Goal: Information Seeking & Learning: Find specific fact

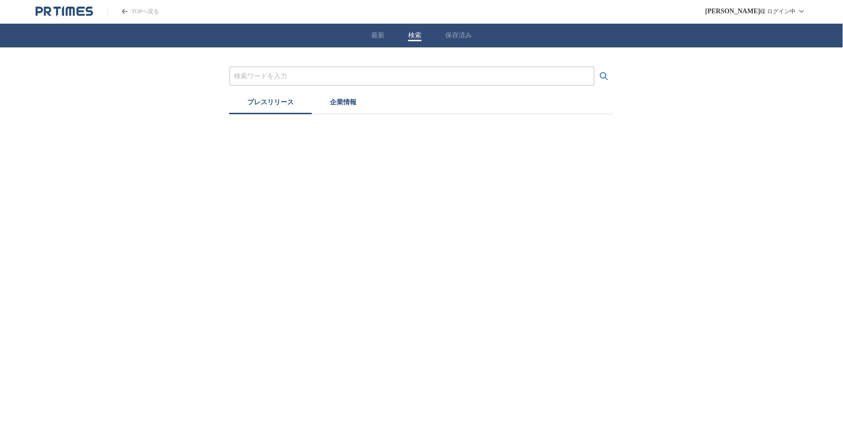
click at [411, 33] on button "検索" at bounding box center [414, 35] width 13 height 9
click at [387, 79] on input "プレスリリースおよび企業を検索する" at bounding box center [412, 76] width 356 height 10
paste input "メルキュール東京日比谷 <内幸町> 店舗詳細"
click at [307, 74] on input "メルキュール東京日比谷 <内幸町> 店舗詳細" at bounding box center [412, 76] width 356 height 10
type input "メルキュール東京日比谷"
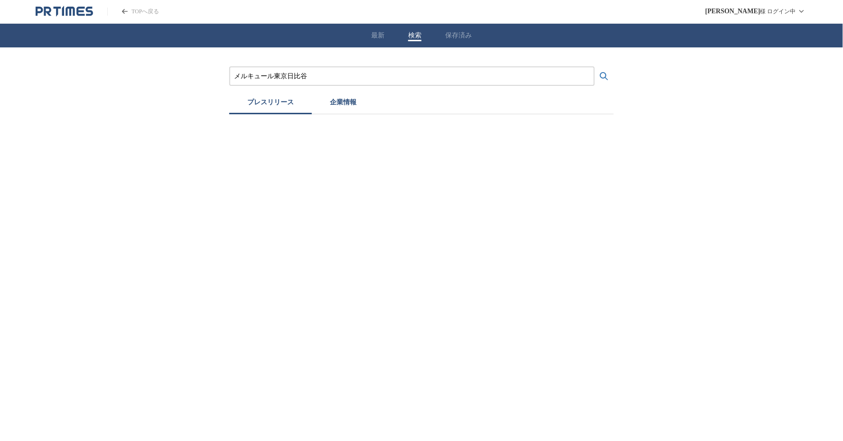
click at [594, 67] on button "検索する" at bounding box center [603, 76] width 19 height 19
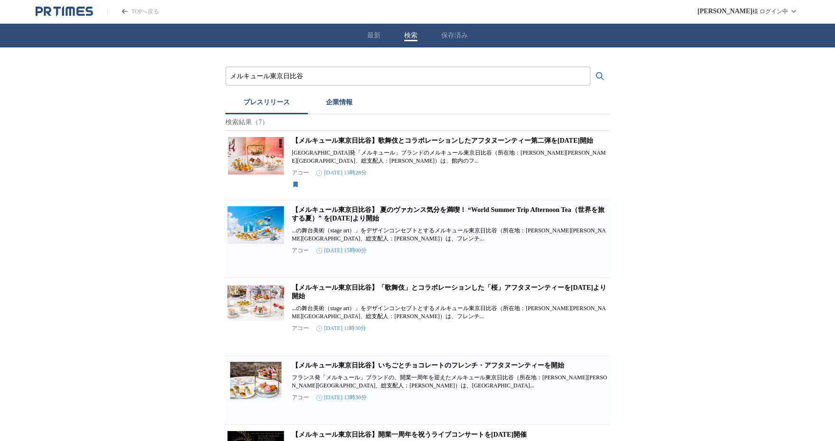
click at [387, 142] on link "【メルキュール東京日比谷】歌舞伎とコラボレーションしたアフタヌーンティー第二弾を8月18日開始" at bounding box center [442, 140] width 301 height 7
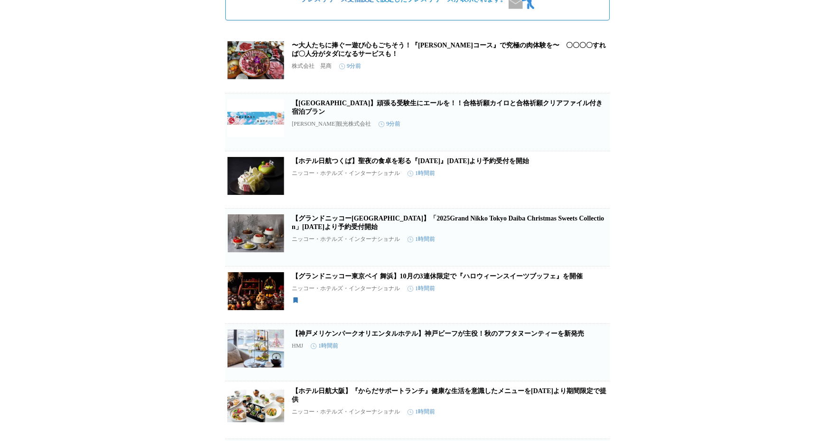
scroll to position [211, 0]
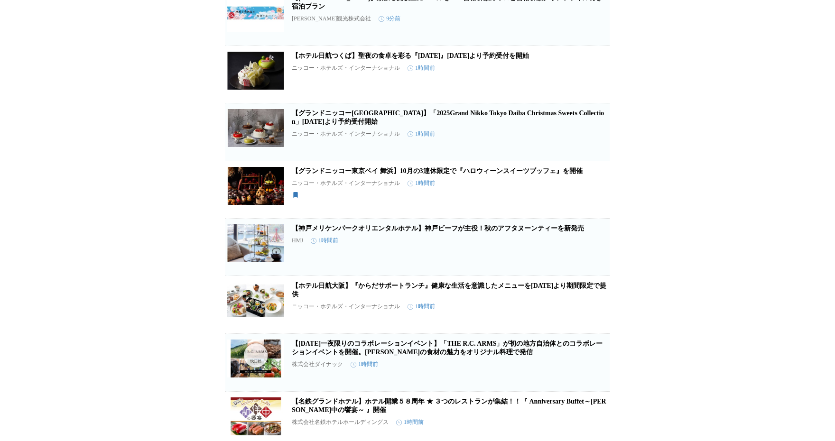
click at [603, 208] on span "保存を解除" at bounding box center [595, 204] width 24 height 7
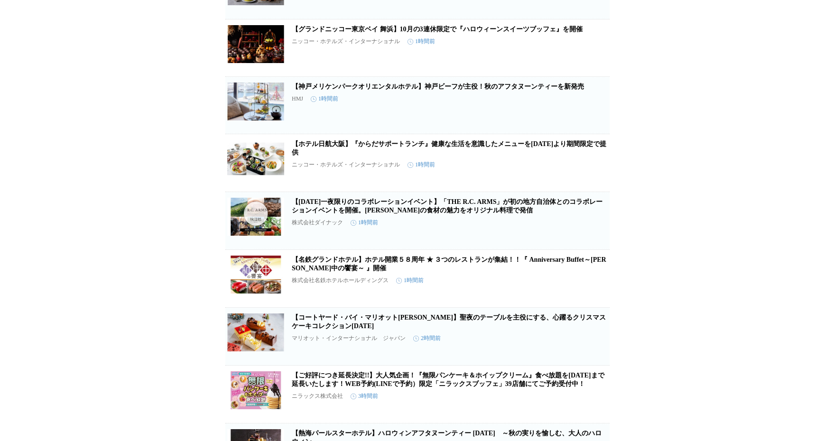
scroll to position [421, 0]
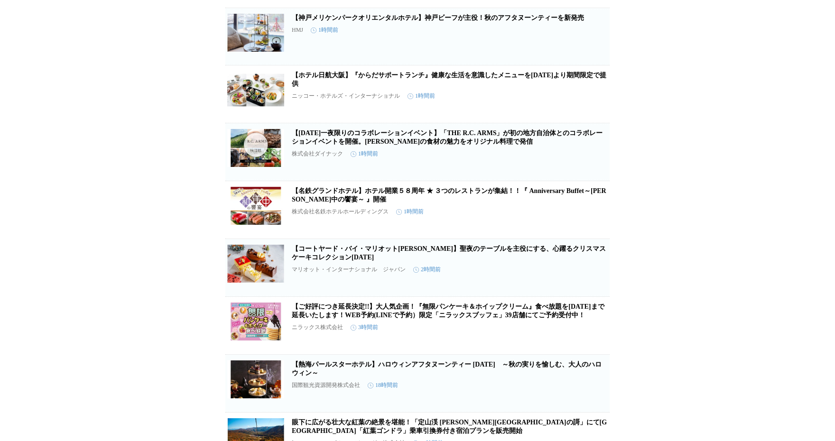
click at [54, 77] on div "プレスリリース受信設定 で設定したプレスリリースが表示されます。 プレスリリース受信設定 で設定したプレスリリースが表示されます。 〜大人たちに捧ぐー遊び心も…" at bounding box center [417, 267] width 835 height 1282
